Goal: Find specific page/section: Find specific page/section

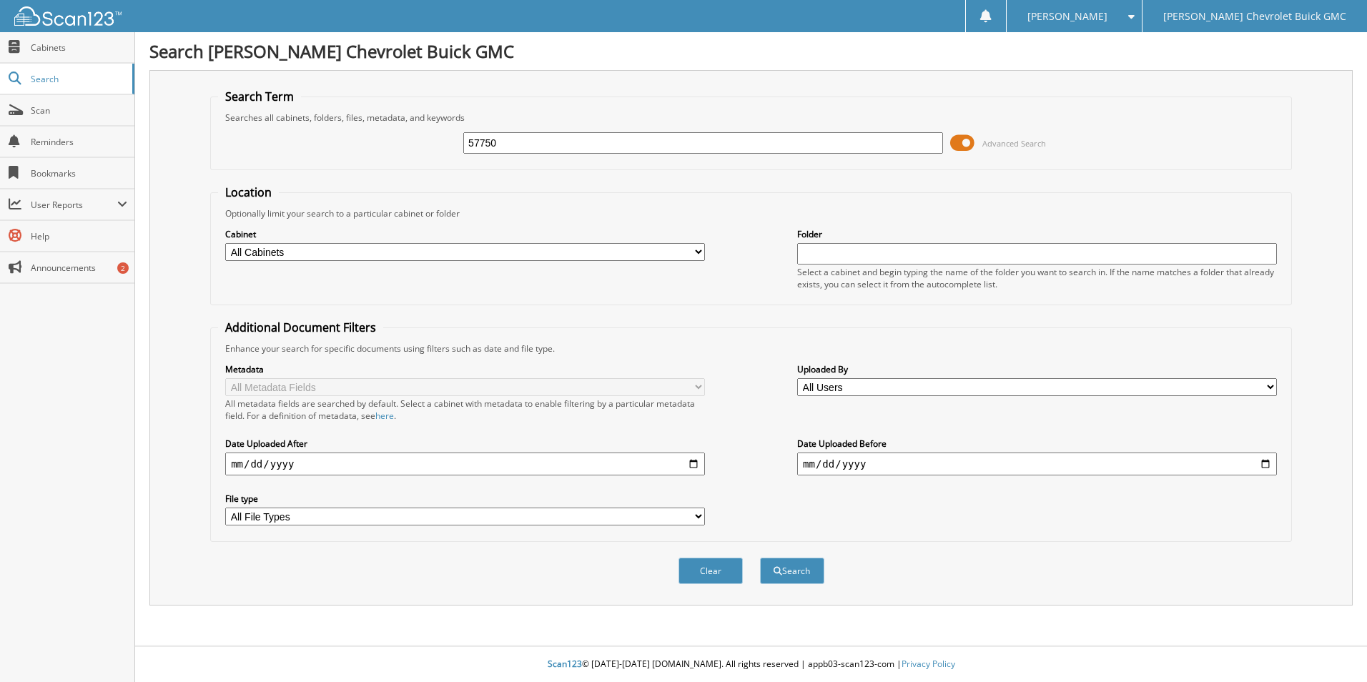
type input "57750"
click at [760, 558] on button "Search" at bounding box center [792, 571] width 64 height 26
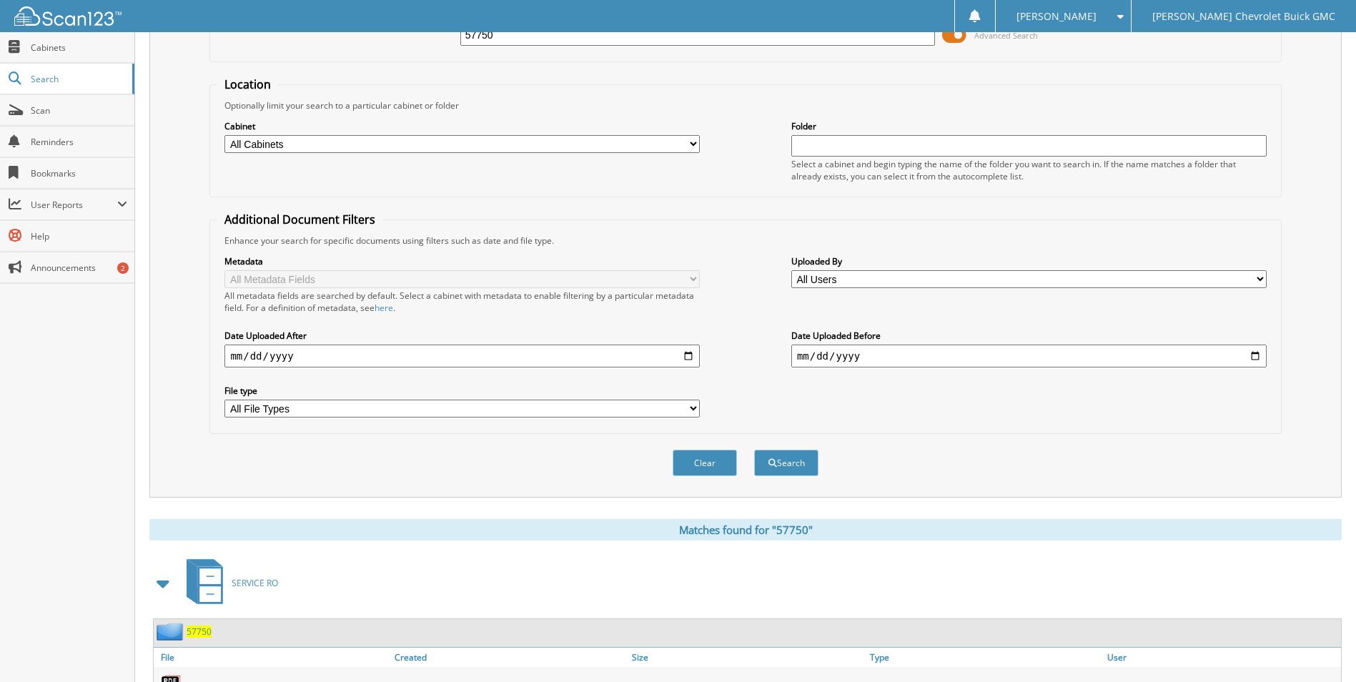
scroll to position [204, 0]
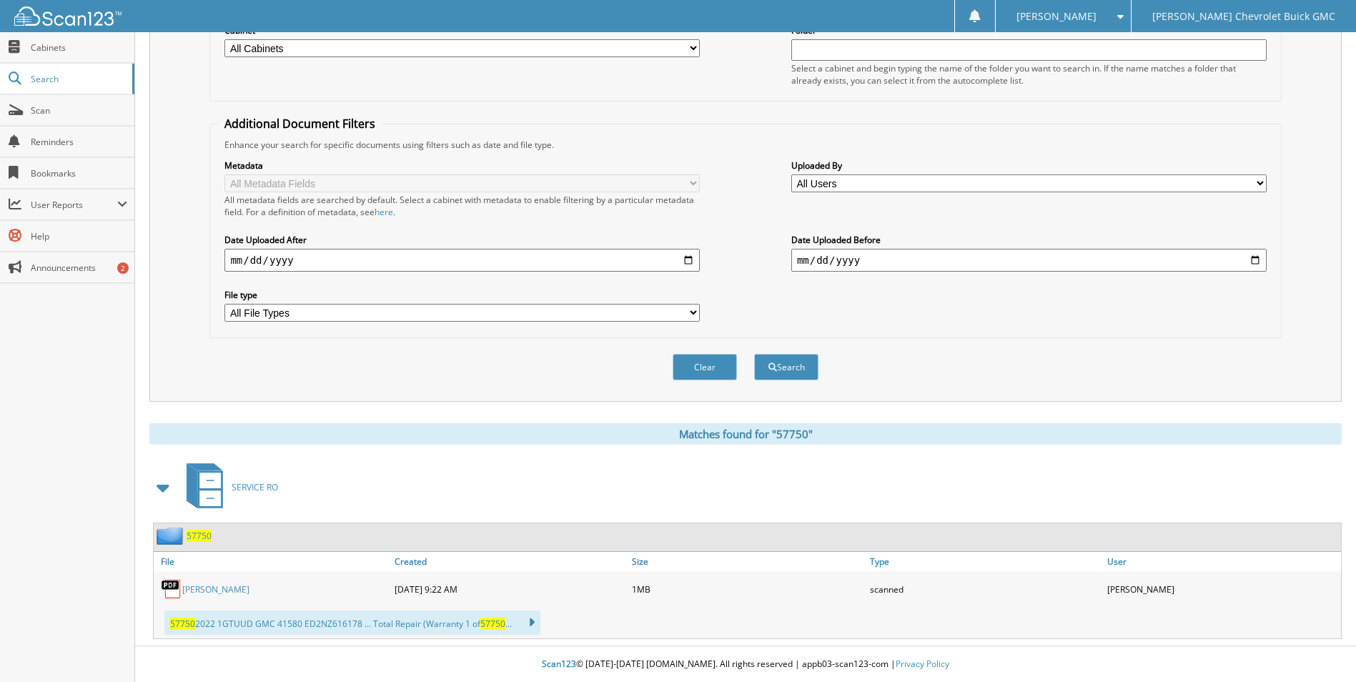
click at [233, 590] on link "[PERSON_NAME]" at bounding box center [215, 589] width 67 height 12
